Goal: Obtain resource: Obtain resource

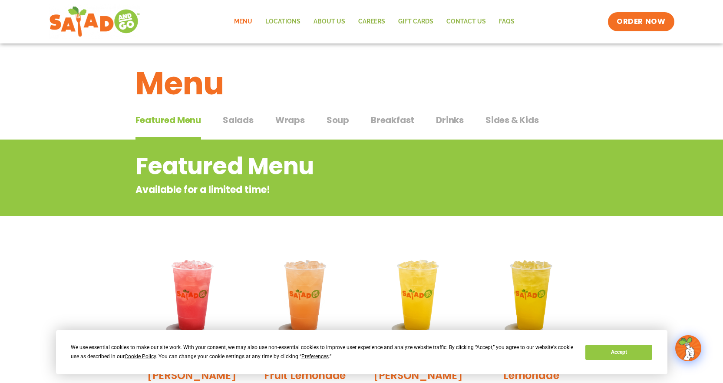
click at [387, 124] on span "Breakfast" at bounding box center [392, 119] width 43 height 13
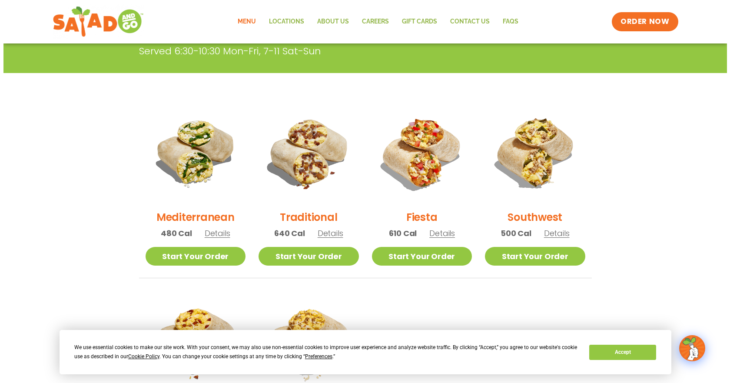
scroll to position [174, 0]
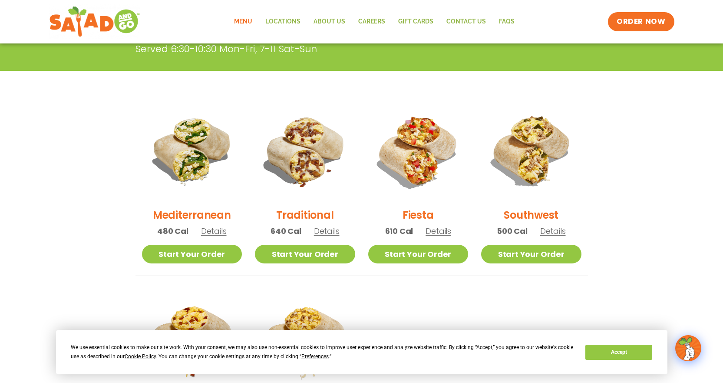
click at [327, 233] on span "Details" at bounding box center [327, 230] width 26 height 11
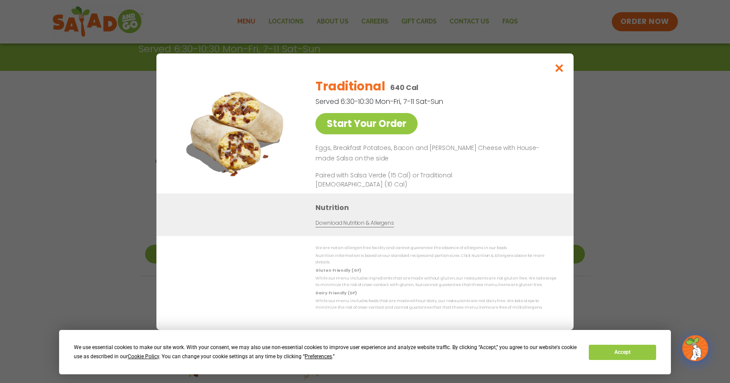
click at [365, 225] on link "Download Nutrition & Allergens" at bounding box center [354, 222] width 78 height 8
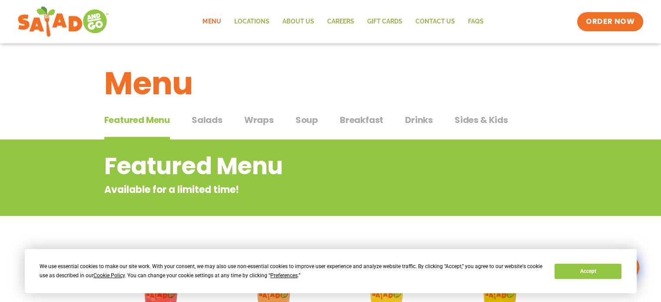
click at [350, 122] on span "Breakfast" at bounding box center [361, 119] width 43 height 13
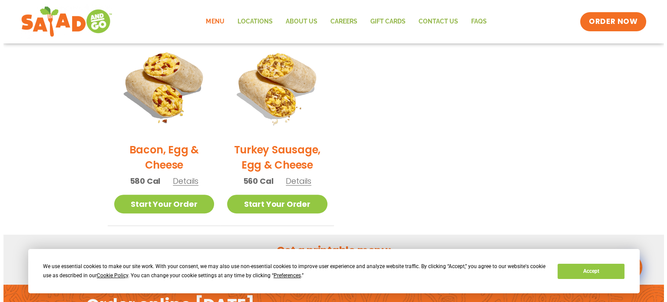
scroll to position [458, 0]
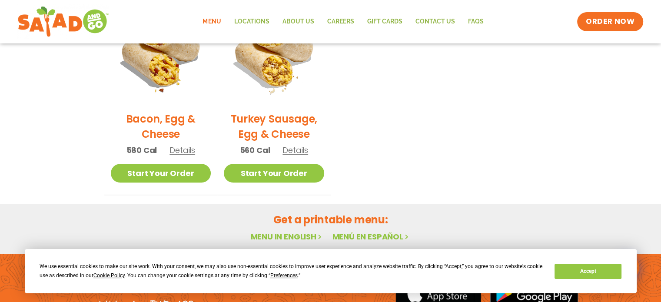
click at [180, 150] on span "Details" at bounding box center [182, 150] width 26 height 11
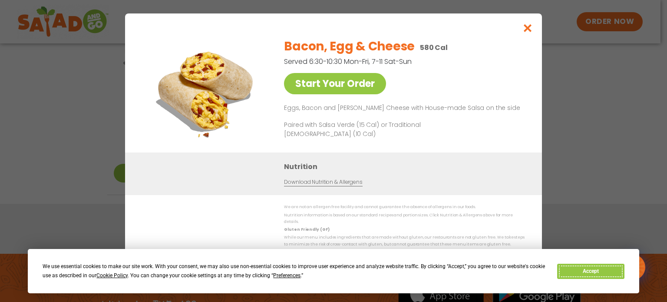
drag, startPoint x: 604, startPoint y: 277, endPoint x: 599, endPoint y: 272, distance: 6.5
click at [599, 272] on button "Accept" at bounding box center [590, 271] width 67 height 15
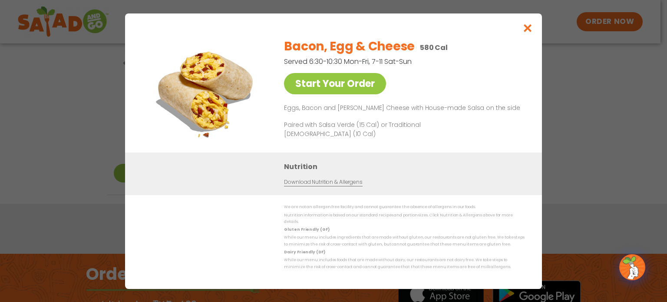
click at [343, 186] on link "Download Nutrition & Allergens" at bounding box center [323, 182] width 78 height 8
